Goal: Task Accomplishment & Management: Complete application form

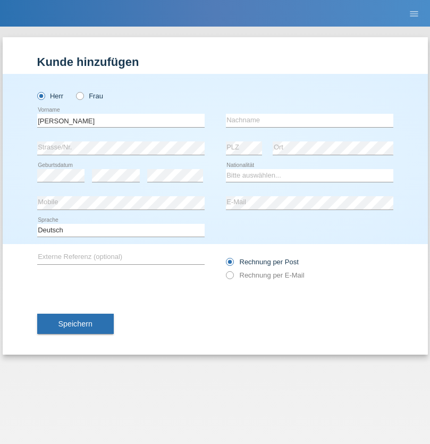
type input "[PERSON_NAME]"
click at [310, 120] on input "text" at bounding box center [310, 120] width 168 height 13
type input "Bannier"
select select "CH"
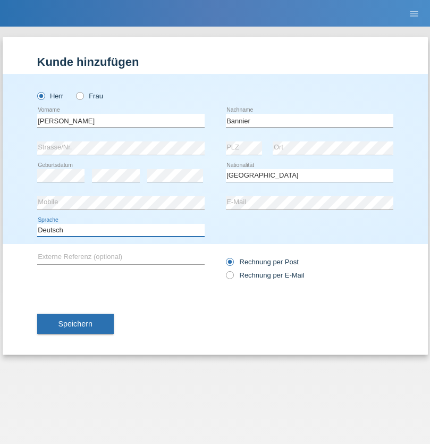
select select "en"
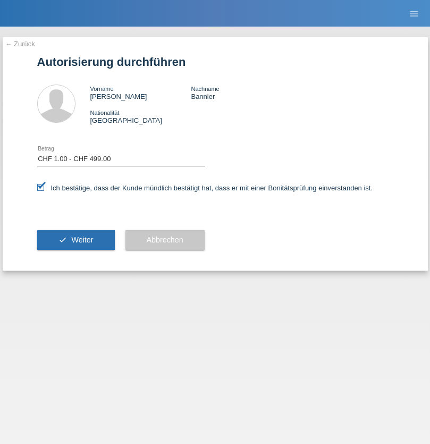
select select "1"
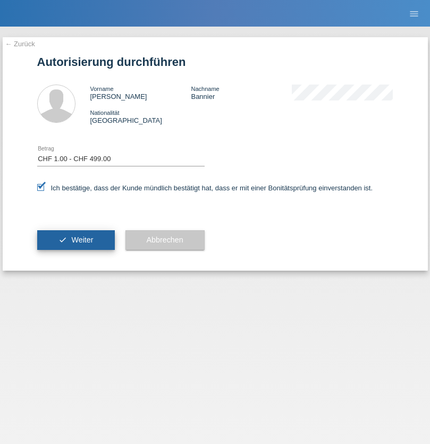
click at [76, 240] on span "Weiter" at bounding box center [82, 240] width 22 height 9
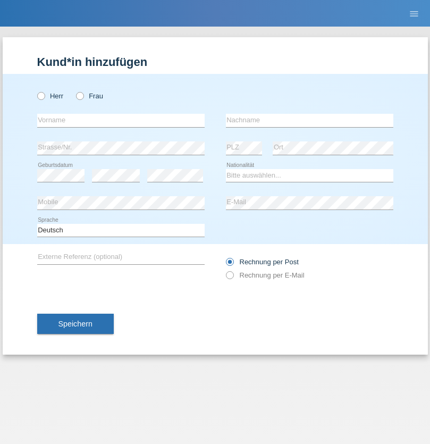
radio input "true"
click at [121, 120] on input "text" at bounding box center [121, 120] width 168 height 13
type input "[PERSON_NAME]"
click at [310, 120] on input "text" at bounding box center [310, 120] width 168 height 13
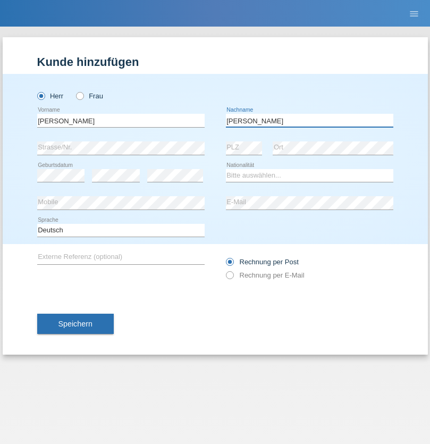
type input "Teixeira"
select select "PT"
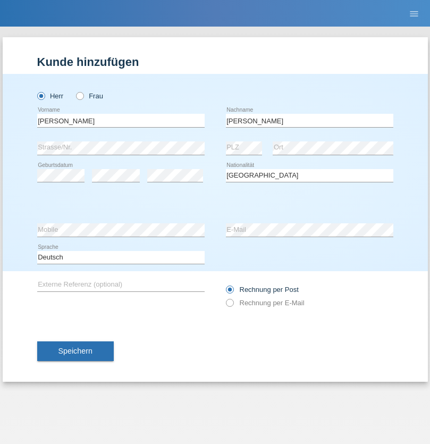
select select "C"
select select "25"
select select "02"
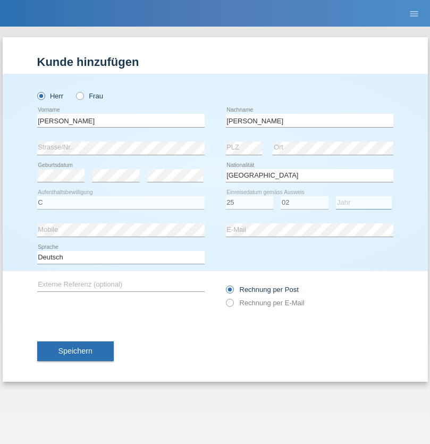
select select "2021"
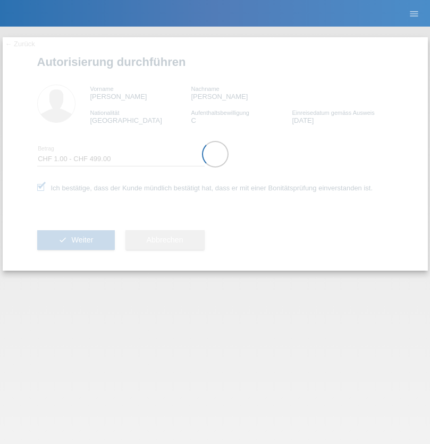
select select "1"
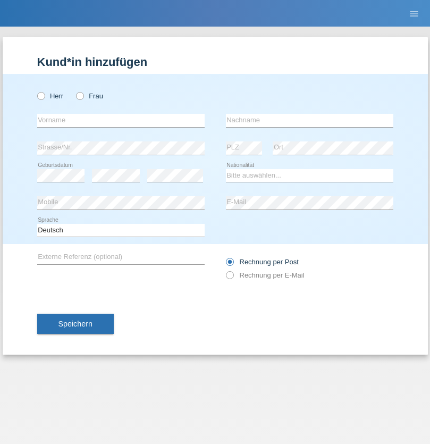
radio input "true"
select select "CH"
radio input "true"
click at [121, 120] on input "text" at bounding box center [121, 120] width 168 height 13
type input "Zsolt"
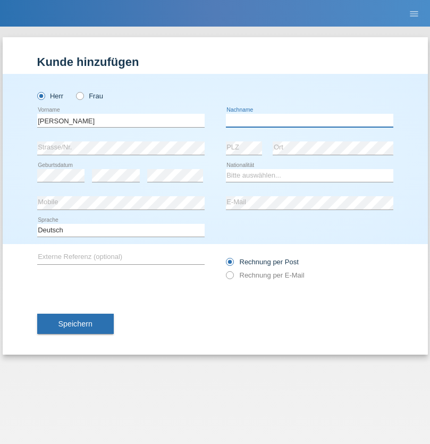
click at [310, 120] on input "text" at bounding box center [310, 120] width 168 height 13
type input "Kappelmayer"
select select "MG"
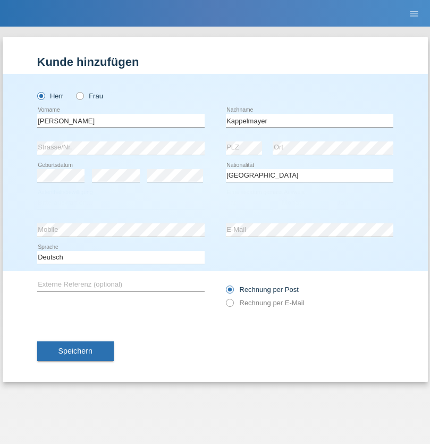
select select "C"
select select "30"
select select "08"
select select "2021"
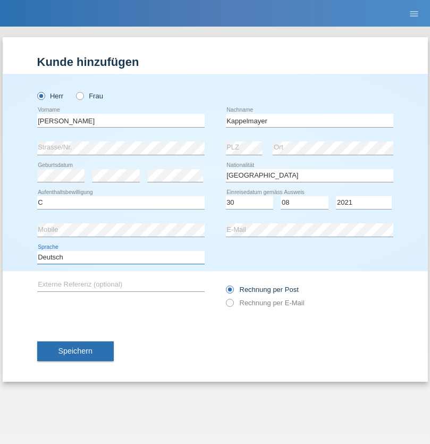
select select "en"
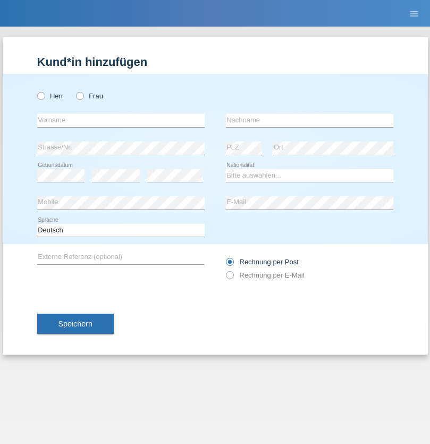
radio input "true"
click at [121, 120] on input "text" at bounding box center [121, 120] width 168 height 13
type input "firat"
click at [310, 120] on input "text" at bounding box center [310, 120] width 168 height 13
type input "kara"
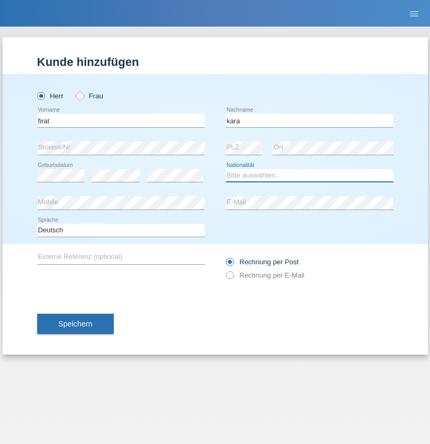
select select "CH"
radio input "true"
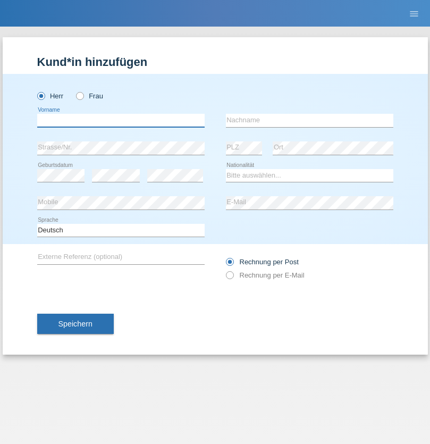
click at [121, 120] on input "text" at bounding box center [121, 120] width 168 height 13
type input "Jean Panda"
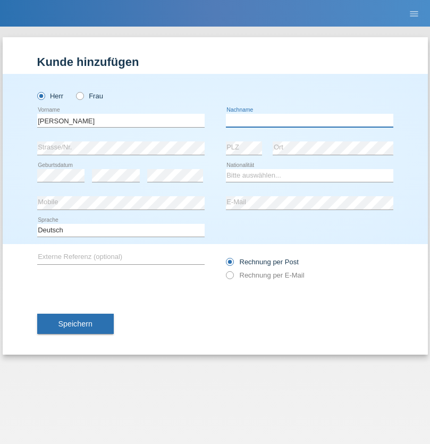
click at [310, 120] on input "text" at bounding box center [310, 120] width 168 height 13
type input "Panda nzinga"
select select "MN"
select select "C"
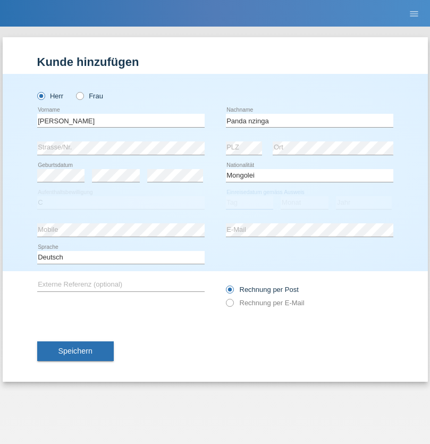
select select "28"
select select "11"
select select "2001"
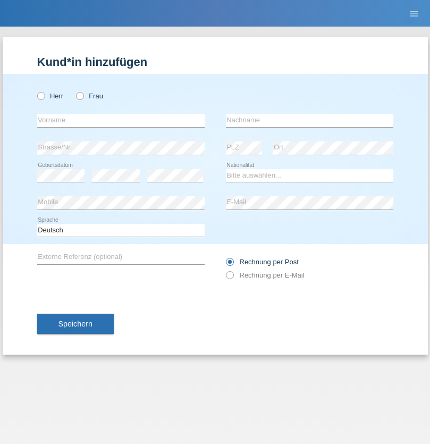
radio input "true"
select select "HU"
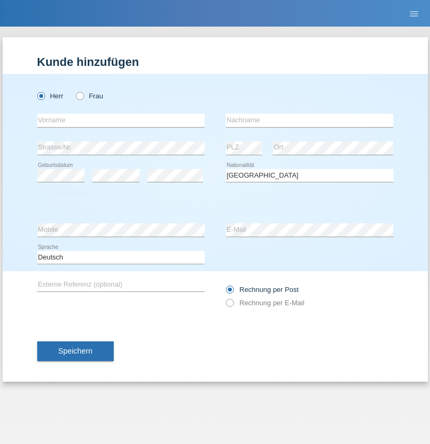
select select "C"
select select "30"
select select "10"
select select "2021"
